Goal: Find contact information: Find contact information

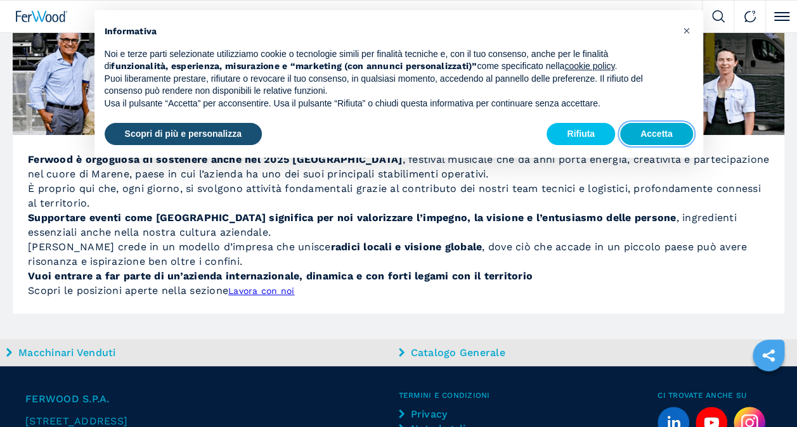
click at [638, 137] on button "Accetta" at bounding box center [656, 134] width 73 height 23
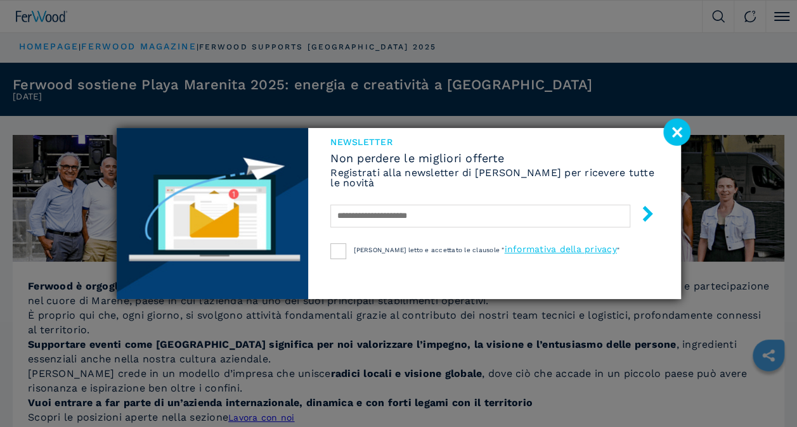
click at [681, 127] on image at bounding box center [676, 132] width 27 height 27
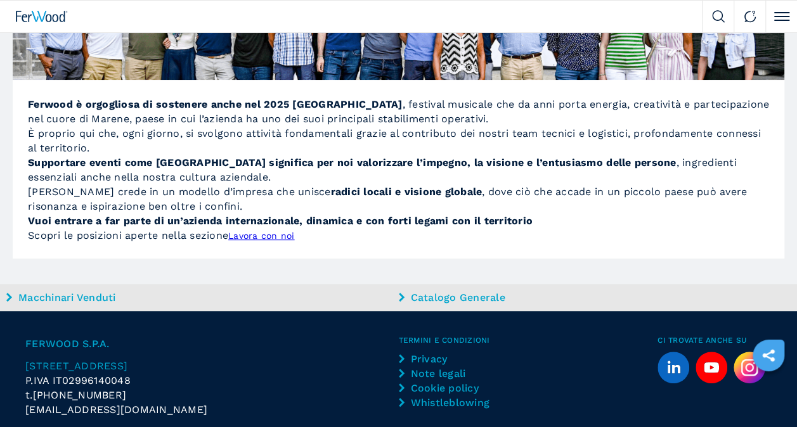
scroll to position [284, 0]
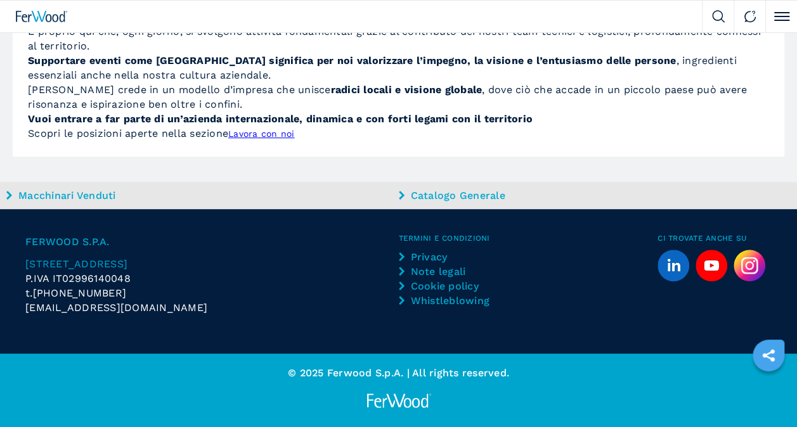
drag, startPoint x: 134, startPoint y: 293, endPoint x: 65, endPoint y: 293, distance: 69.1
click at [65, 293] on div "t. [PHONE_NUMBER]" at bounding box center [211, 293] width 373 height 15
drag, startPoint x: 65, startPoint y: 293, endPoint x: 141, endPoint y: 290, distance: 75.5
click at [167, 290] on div "t. [PHONE_NUMBER]" at bounding box center [211, 293] width 373 height 15
click at [184, 300] on div "[EMAIL_ADDRESS][DOMAIN_NAME]" at bounding box center [211, 307] width 373 height 15
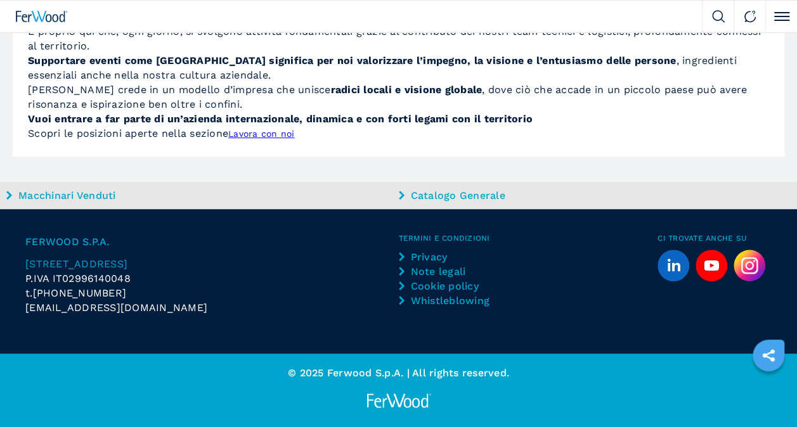
drag, startPoint x: 60, startPoint y: 291, endPoint x: 128, endPoint y: 291, distance: 68.5
click at [128, 291] on div "t. [PHONE_NUMBER]" at bounding box center [211, 293] width 373 height 15
copy div "t. +39"
drag, startPoint x: 128, startPoint y: 291, endPoint x: 136, endPoint y: 291, distance: 7.6
click at [137, 291] on div "t. [PHONE_NUMBER]" at bounding box center [211, 293] width 373 height 15
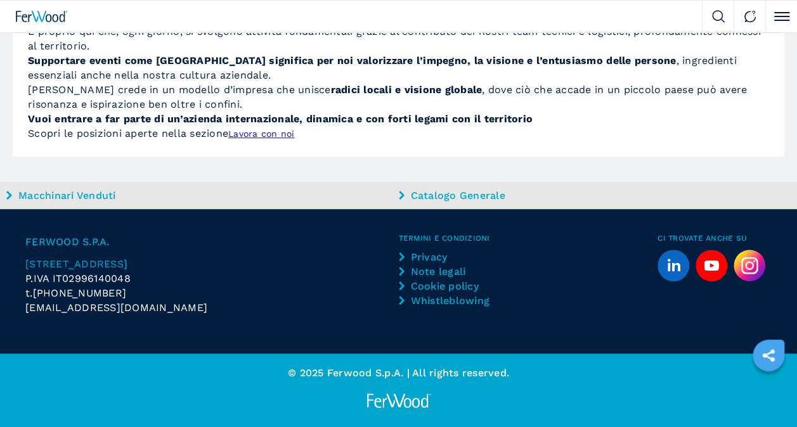
click at [72, 302] on span "[EMAIL_ADDRESS][DOMAIN_NAME]" at bounding box center [116, 307] width 182 height 15
drag, startPoint x: 66, startPoint y: 293, endPoint x: 122, endPoint y: 293, distance: 55.8
click at [122, 293] on div "t. [PHONE_NUMBER]" at bounding box center [211, 293] width 373 height 15
click at [119, 293] on span "[PHONE_NUMBER]" at bounding box center [80, 293] width 94 height 15
drag, startPoint x: 119, startPoint y: 293, endPoint x: 143, endPoint y: 294, distance: 24.1
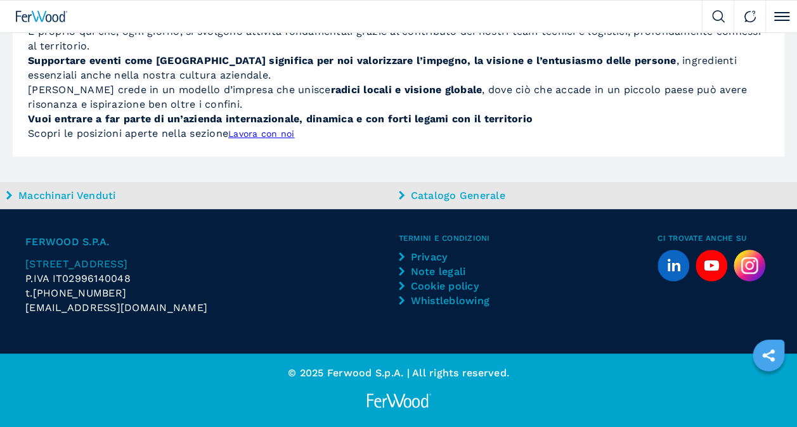
click at [143, 294] on div "t. [PHONE_NUMBER]" at bounding box center [211, 293] width 373 height 15
drag, startPoint x: 119, startPoint y: 294, endPoint x: 77, endPoint y: 293, distance: 42.5
click at [77, 293] on span "[PHONE_NUMBER]" at bounding box center [80, 293] width 94 height 15
click at [154, 286] on div "t. [PHONE_NUMBER]" at bounding box center [211, 293] width 373 height 15
drag, startPoint x: 143, startPoint y: 295, endPoint x: 120, endPoint y: 295, distance: 23.5
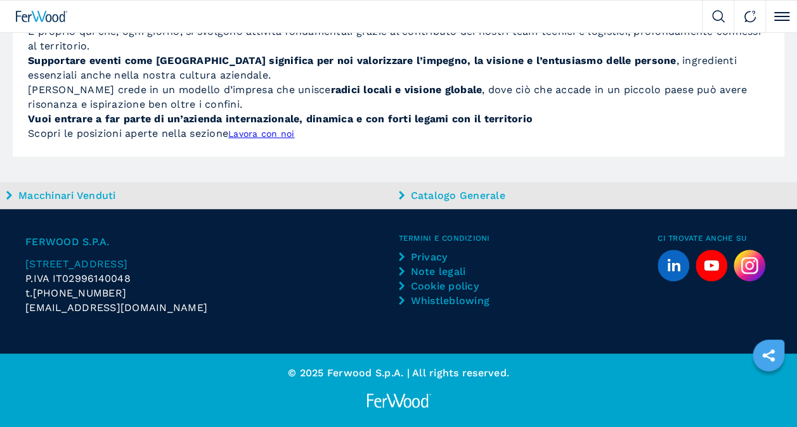
click at [120, 295] on div "t. [PHONE_NUMBER]" at bounding box center [211, 293] width 373 height 15
copy div "t. [PHONE_NUMBER]"
